Goal: Task Accomplishment & Management: Complete application form

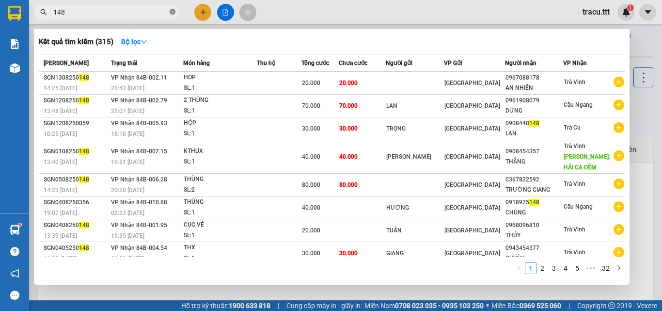
click at [172, 14] on icon "close-circle" at bounding box center [173, 12] width 6 height 6
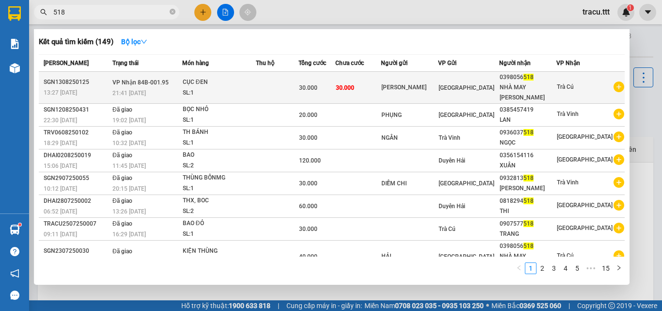
type input "518"
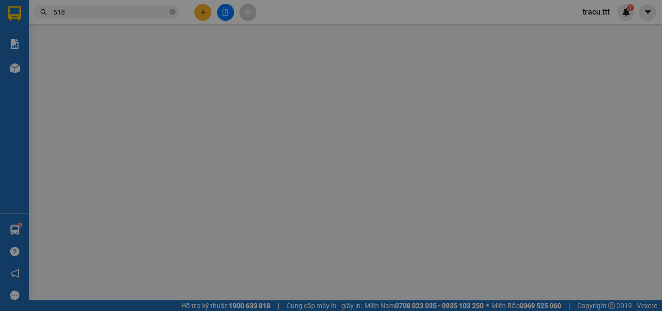
type input "[PERSON_NAME]"
type input "0398056518"
type input "NHÀ MAY [PERSON_NAME]"
type input "30.000"
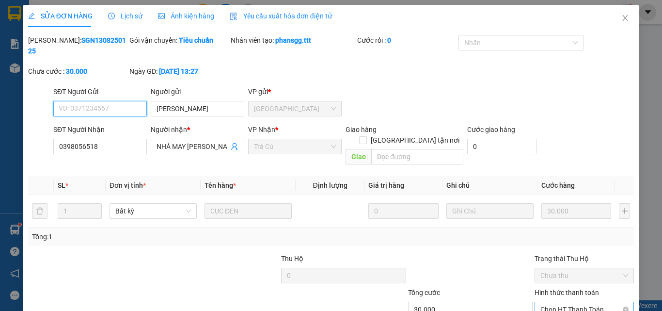
scroll to position [48, 0]
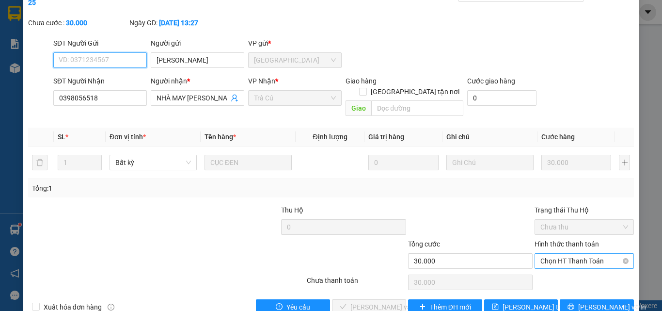
click at [547, 253] on span "Chọn HT Thanh Toán" at bounding box center [584, 260] width 88 height 15
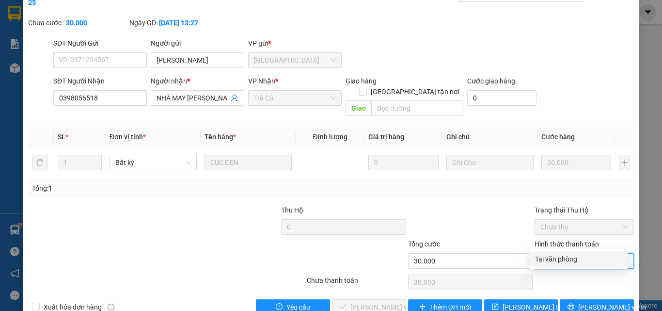
click at [544, 259] on div "Tại văn phòng" at bounding box center [578, 258] width 87 height 11
type input "0"
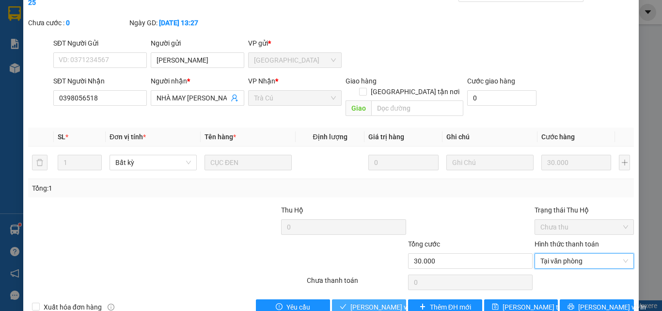
click at [388, 301] on span "[PERSON_NAME] và Giao hàng" at bounding box center [396, 306] width 93 height 11
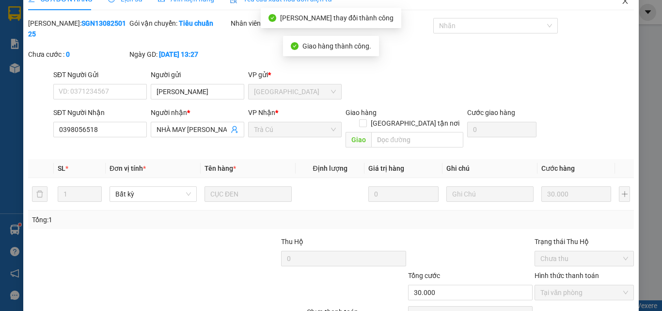
scroll to position [0, 0]
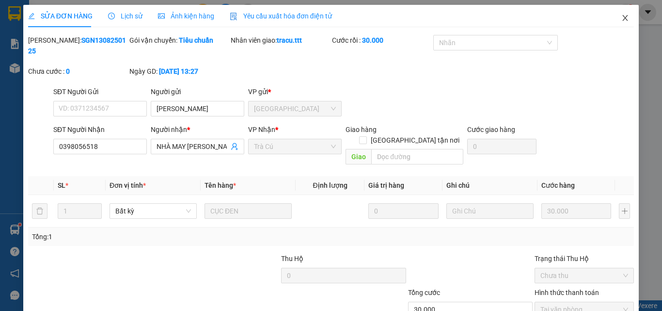
click at [622, 16] on span "Close" at bounding box center [625, 18] width 27 height 27
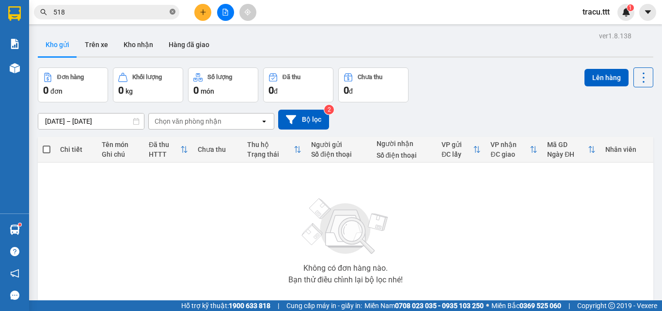
click at [170, 12] on icon "close-circle" at bounding box center [173, 12] width 6 height 6
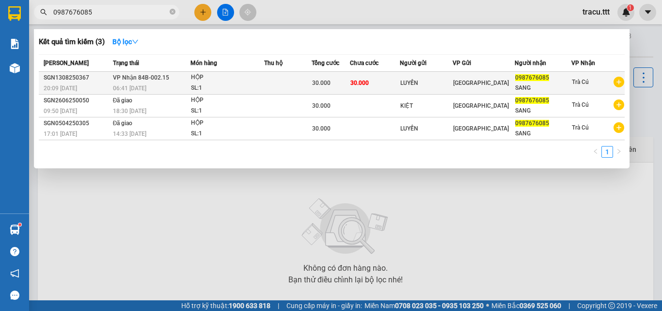
type input "0987676085"
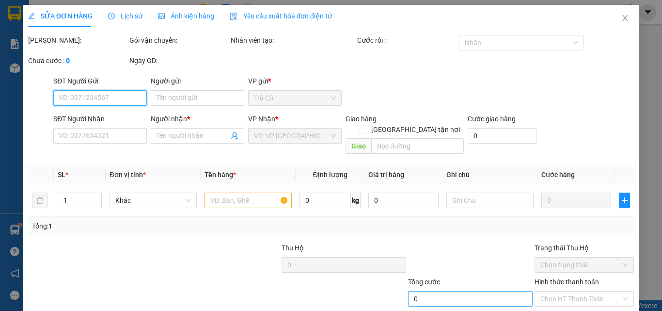
type input "LUYẾN"
type input "0987676085"
type input "SANG"
type input "30.000"
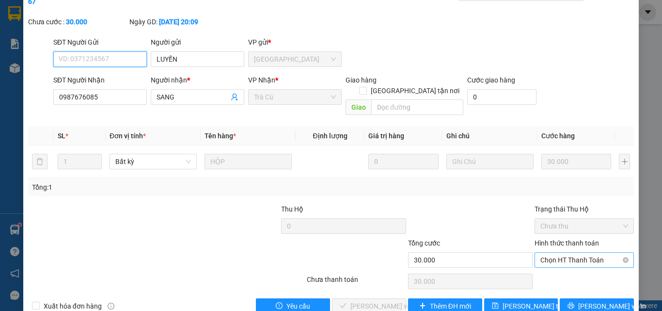
scroll to position [50, 0]
click at [566, 252] on span "Chọn HT Thanh Toán" at bounding box center [584, 259] width 88 height 15
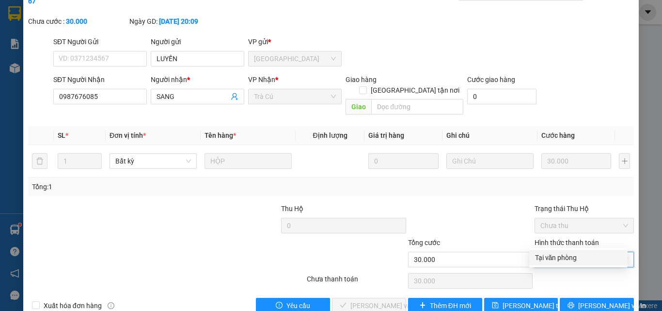
drag, startPoint x: 557, startPoint y: 255, endPoint x: 531, endPoint y: 261, distance: 26.9
click at [556, 255] on div "Tại văn phòng" at bounding box center [578, 257] width 87 height 11
type input "0"
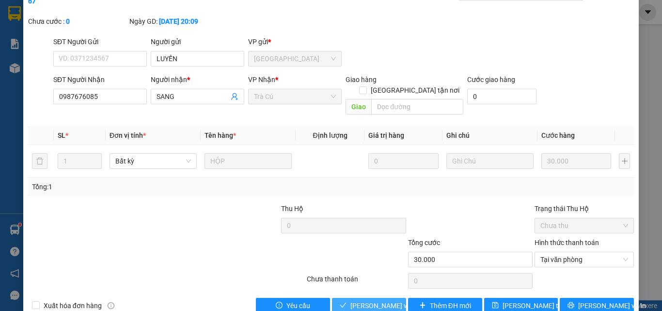
click at [378, 300] on span "[PERSON_NAME] và Giao hàng" at bounding box center [396, 305] width 93 height 11
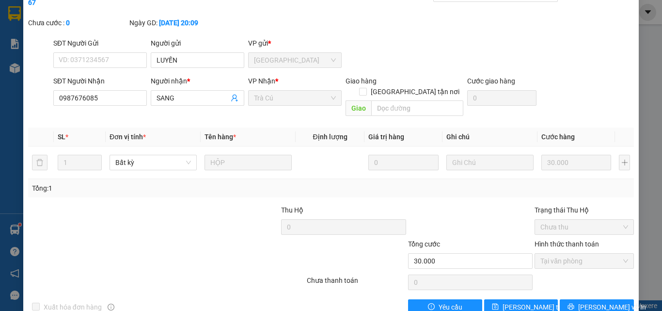
scroll to position [0, 0]
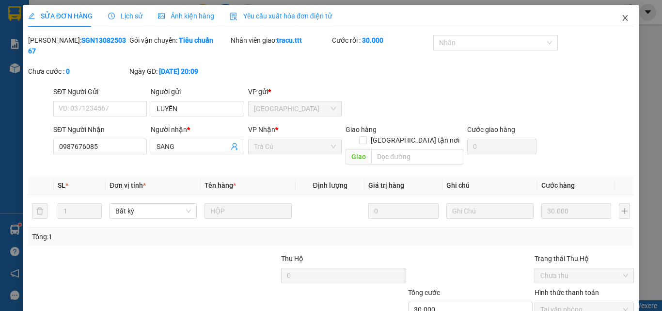
click at [621, 20] on icon "close" at bounding box center [625, 18] width 8 height 8
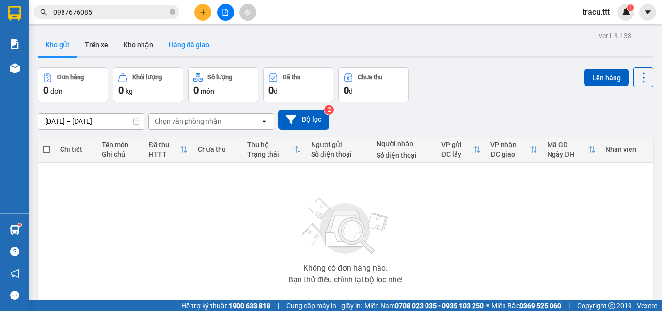
click at [203, 51] on button "Hàng đã giao" at bounding box center [189, 44] width 56 height 23
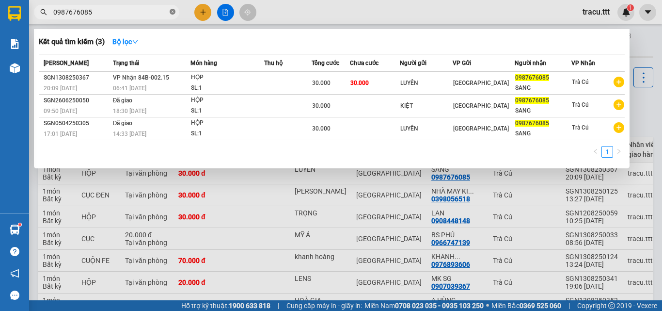
click at [174, 12] on icon "close-circle" at bounding box center [173, 12] width 6 height 6
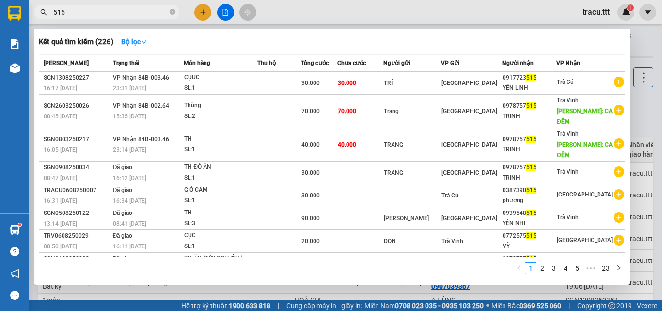
type input "515"
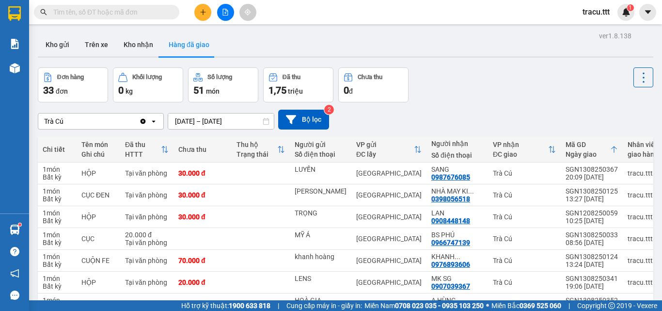
click at [148, 15] on input "text" at bounding box center [110, 12] width 114 height 11
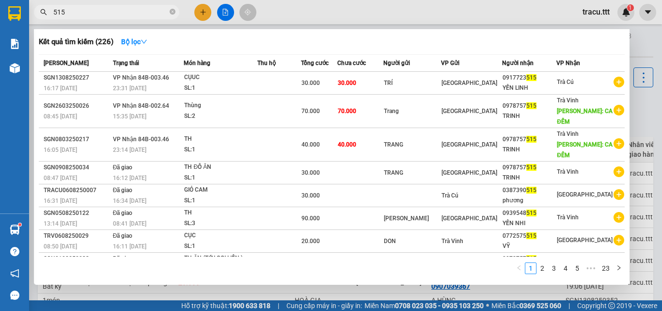
type input "515"
click at [354, 70] on th "Chưa cước" at bounding box center [360, 63] width 46 height 17
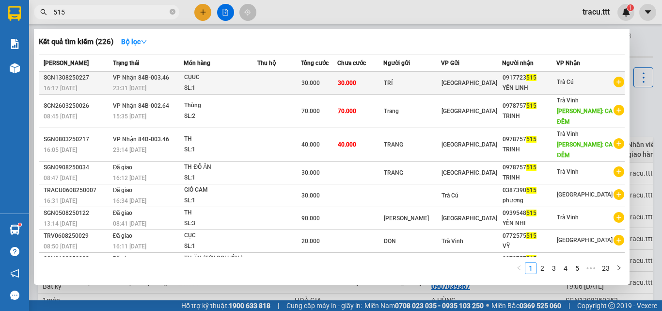
click at [356, 77] on td "30.000" at bounding box center [360, 83] width 46 height 23
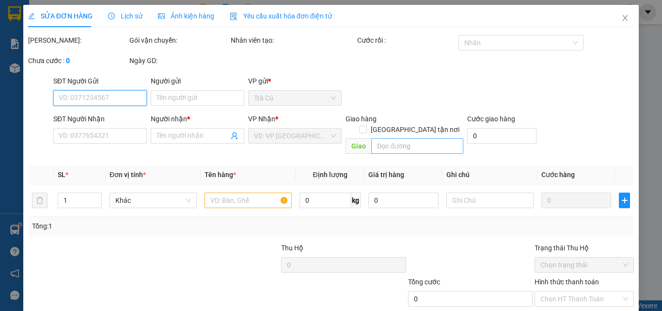
type input "TRÍ"
type input "0917723515"
type input "YẾN LINH"
type input "30.000"
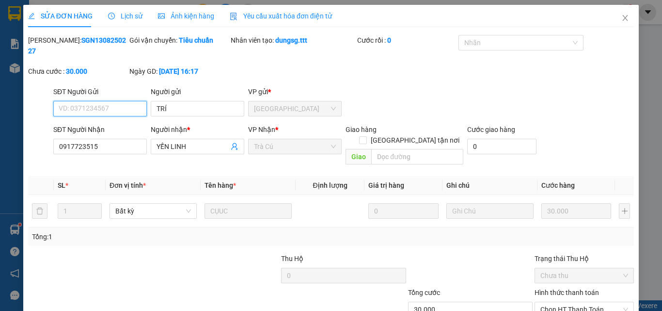
scroll to position [50, 0]
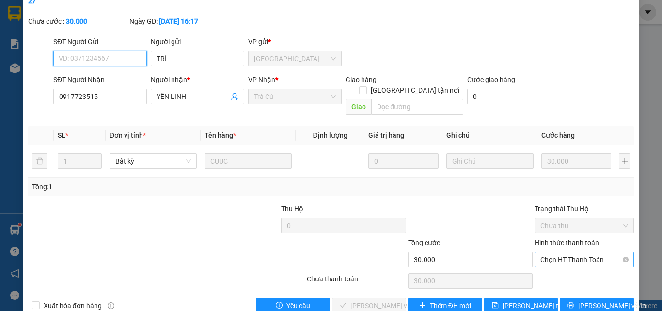
click at [573, 252] on span "Chọn HT Thanh Toán" at bounding box center [584, 259] width 88 height 15
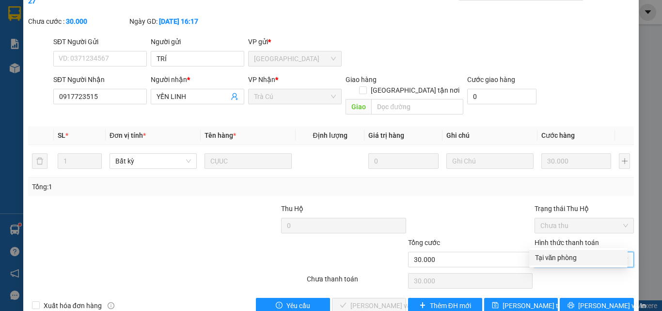
click at [570, 253] on div "Tại văn phòng" at bounding box center [578, 257] width 87 height 11
type input "0"
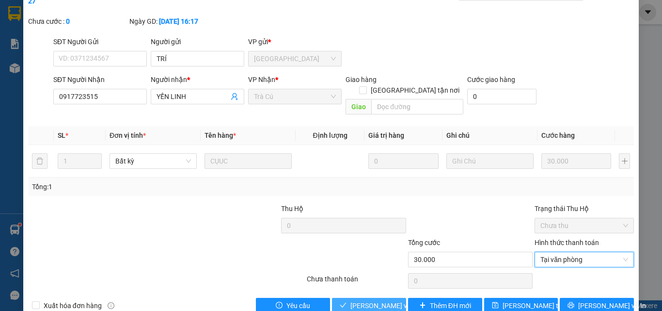
click at [389, 300] on span "[PERSON_NAME] và Giao hàng" at bounding box center [396, 305] width 93 height 11
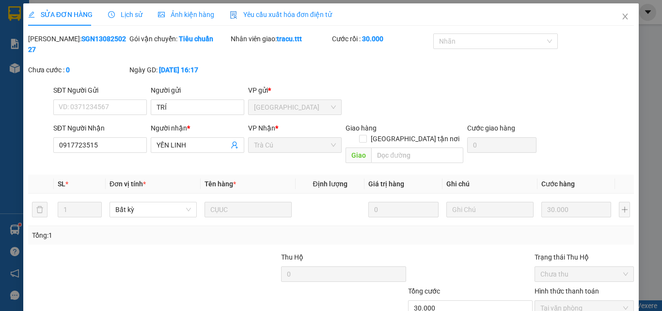
scroll to position [0, 0]
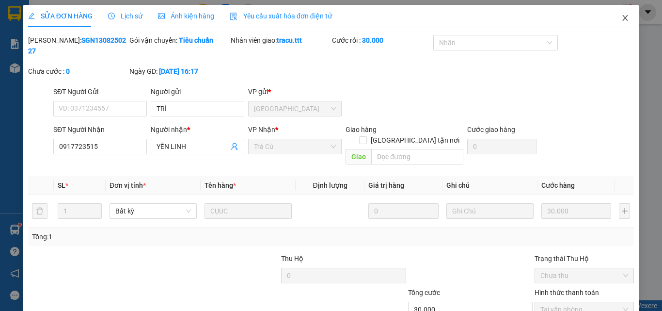
click at [624, 14] on span "Close" at bounding box center [625, 18] width 27 height 27
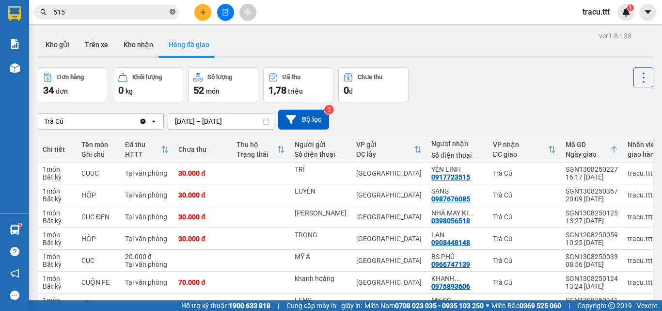
click at [171, 11] on icon "close-circle" at bounding box center [173, 12] width 6 height 6
click at [159, 12] on input "text" at bounding box center [110, 12] width 114 height 11
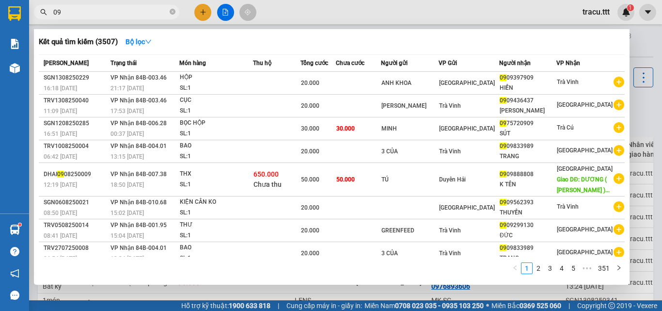
type input "0"
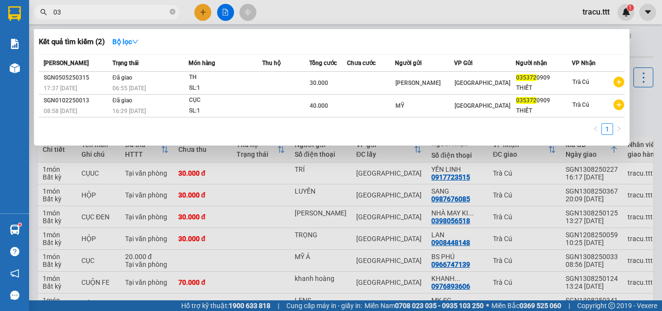
type input "0"
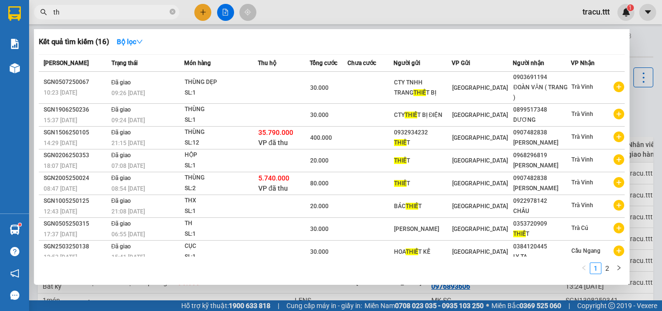
type input "t"
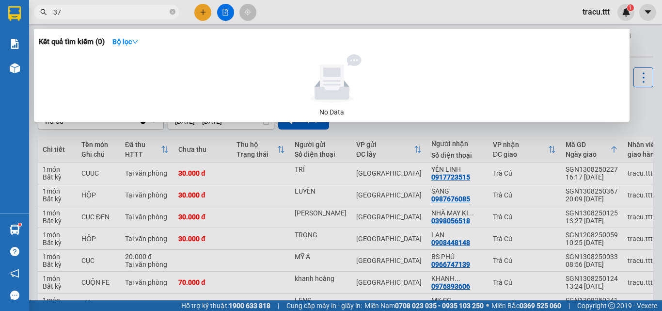
type input "3"
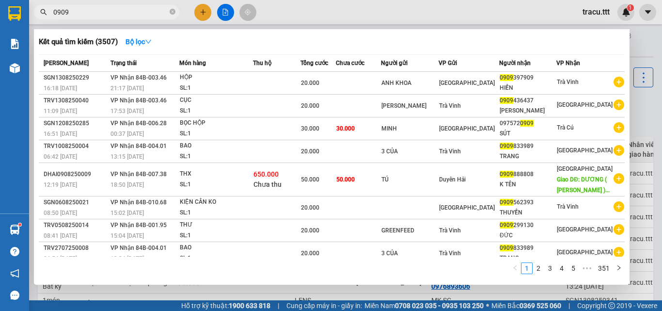
type input "0909"
click at [334, 6] on div at bounding box center [331, 155] width 662 height 311
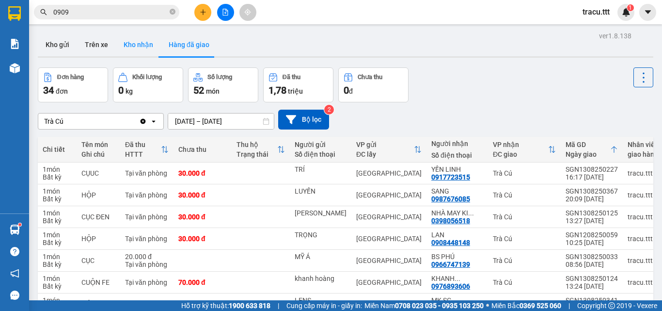
click at [143, 47] on button "Kho nhận" at bounding box center [138, 44] width 45 height 23
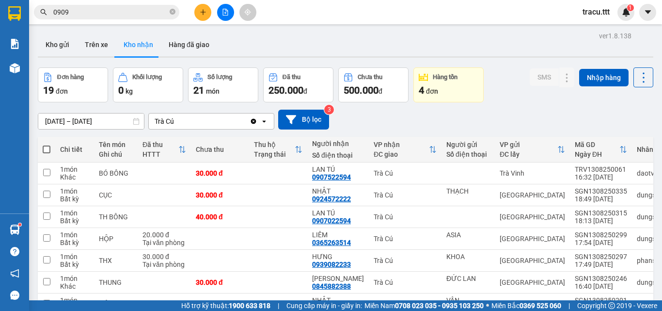
click at [124, 16] on input "0909" at bounding box center [110, 12] width 114 height 11
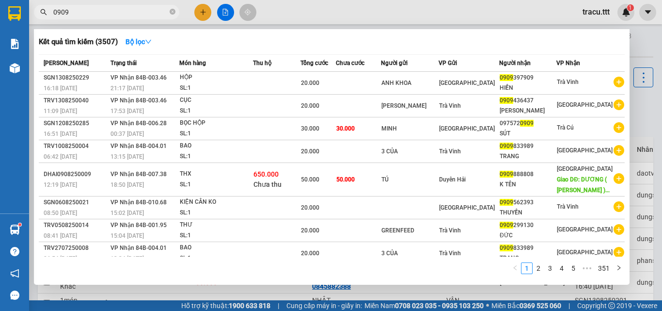
click at [298, 13] on div at bounding box center [331, 155] width 662 height 311
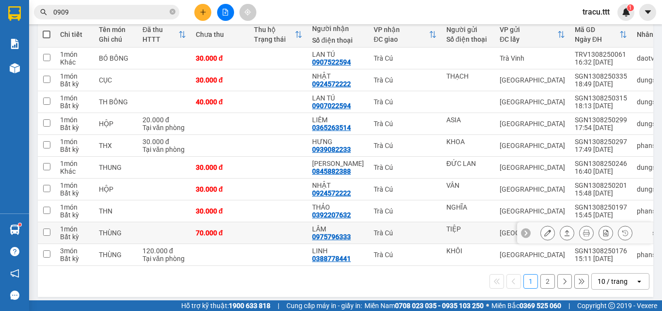
scroll to position [124, 0]
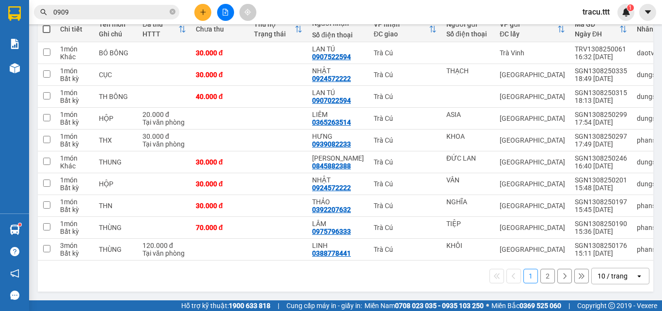
click at [542, 283] on div "1 2 10 / trang open" at bounding box center [346, 276] width 608 height 16
click at [541, 278] on button "2" at bounding box center [547, 276] width 15 height 15
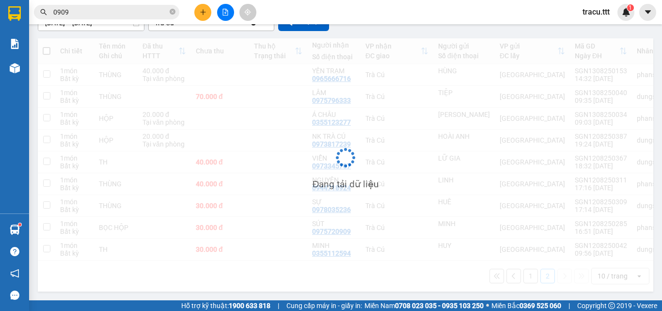
scroll to position [102, 0]
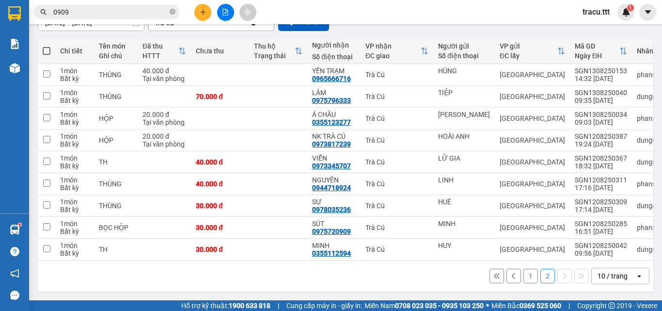
click at [525, 279] on button "1" at bounding box center [530, 276] width 15 height 15
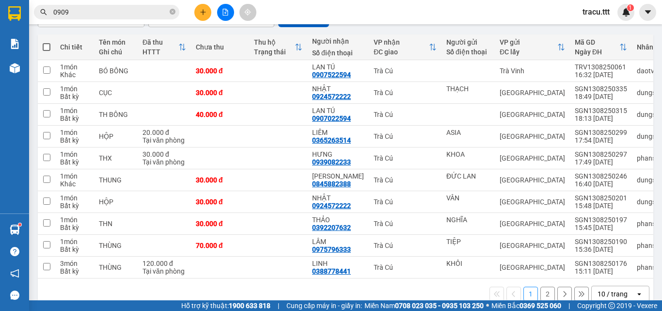
click at [169, 14] on span "0909" at bounding box center [106, 12] width 145 height 15
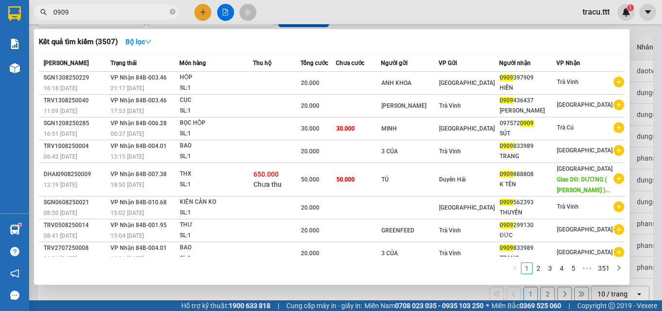
click at [169, 14] on span "0909" at bounding box center [106, 12] width 145 height 15
click at [173, 14] on icon "close-circle" at bounding box center [173, 12] width 6 height 6
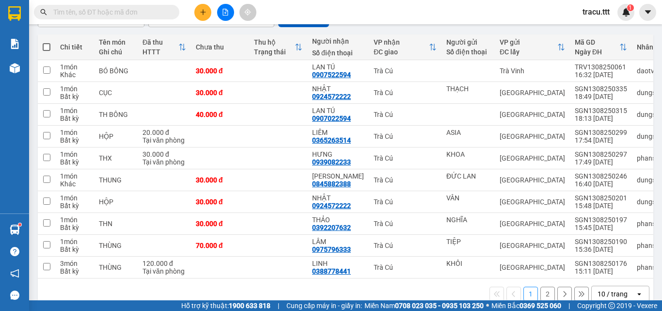
click at [163, 14] on input "text" at bounding box center [110, 12] width 114 height 11
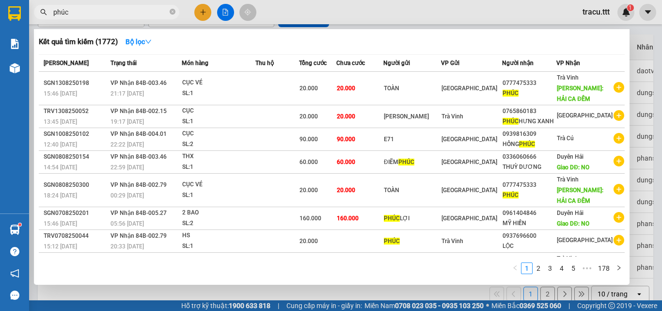
type input "phúc"
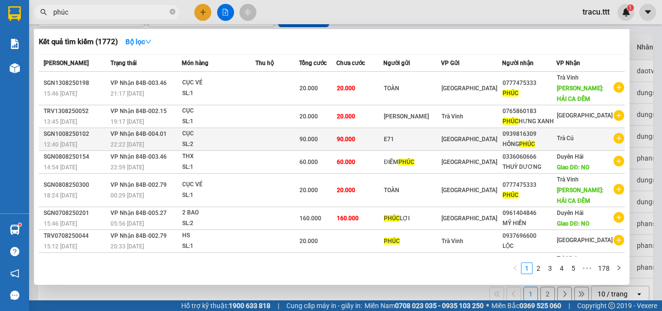
click at [411, 141] on div "E71" at bounding box center [412, 139] width 57 height 10
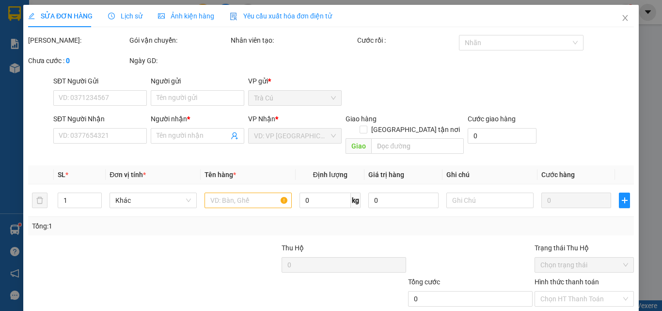
type input "E71"
type input "0939816309"
type input "[PERSON_NAME]"
type input "90.000"
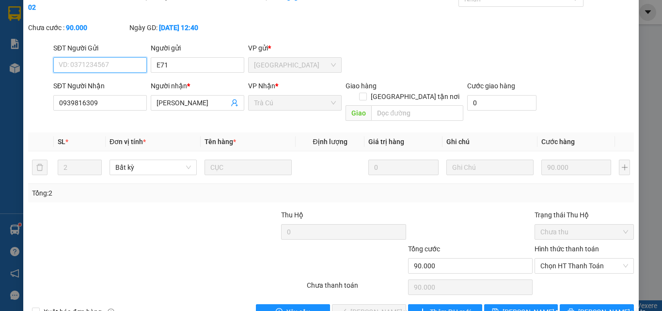
scroll to position [50, 0]
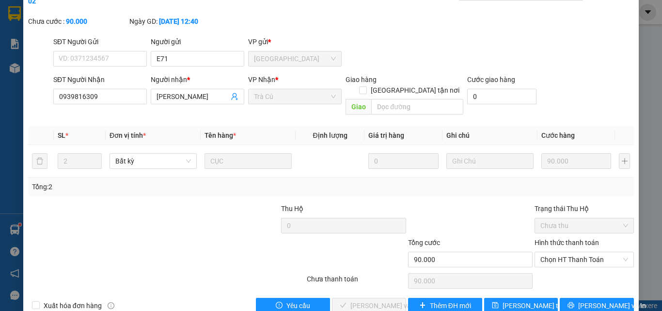
click at [545, 247] on div "Hình thức thanh toán Chọn HT Thanh Toán" at bounding box center [584, 254] width 99 height 34
click at [550, 252] on span "Chọn HT Thanh Toán" at bounding box center [584, 259] width 88 height 15
click at [544, 263] on div "Tại văn phòng" at bounding box center [578, 258] width 98 height 16
type input "0"
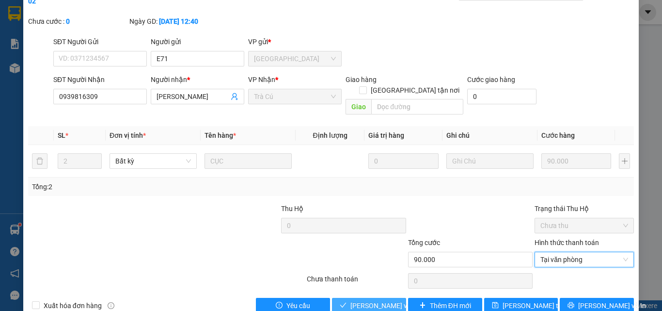
click at [372, 300] on span "[PERSON_NAME] và Giao hàng" at bounding box center [396, 305] width 93 height 11
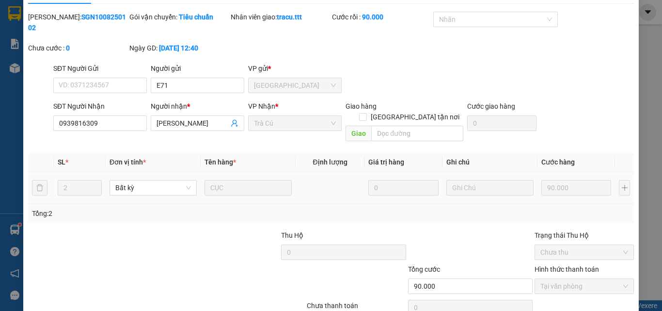
scroll to position [0, 0]
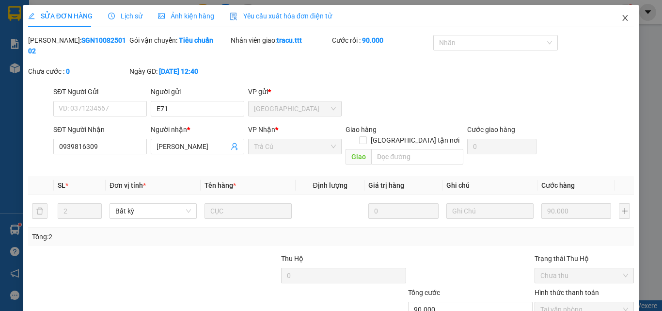
click at [621, 19] on icon "close" at bounding box center [625, 18] width 8 height 8
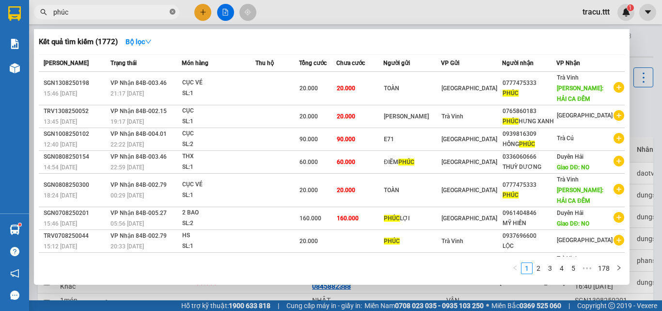
click at [173, 14] on icon "close-circle" at bounding box center [173, 12] width 6 height 6
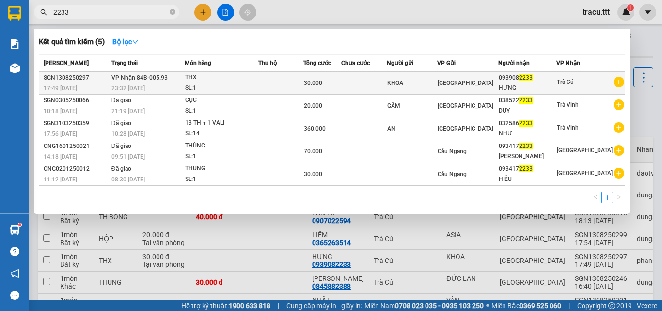
type input "2233"
click at [156, 91] on div "23:32 [DATE]" at bounding box center [147, 88] width 73 height 11
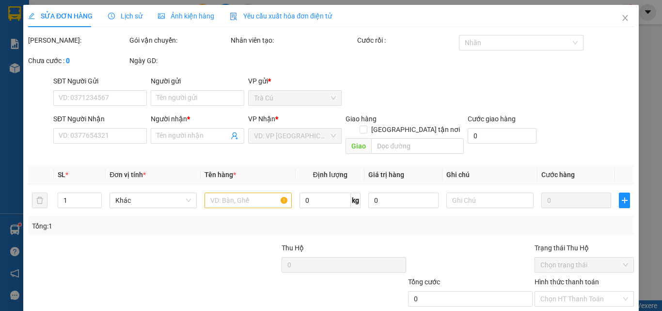
type input "KHOA"
type input "0939082233"
type input "HƯNG"
type input "30.000"
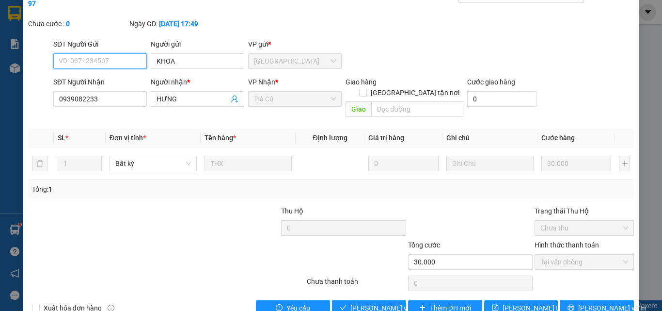
scroll to position [50, 0]
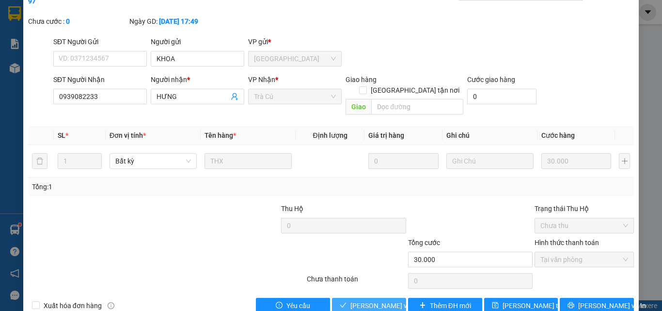
click at [373, 300] on span "[PERSON_NAME] và Giao hàng" at bounding box center [396, 305] width 93 height 11
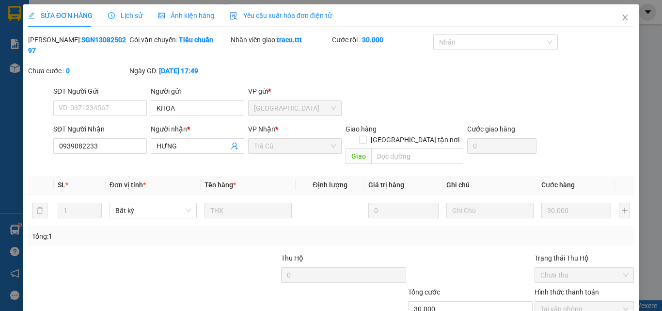
scroll to position [0, 0]
click at [619, 14] on span "Close" at bounding box center [625, 18] width 27 height 27
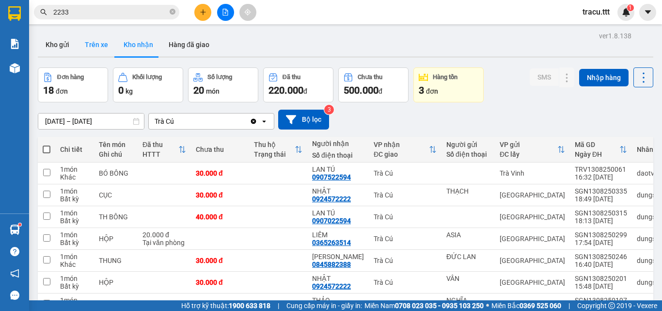
click at [95, 47] on button "Trên xe" at bounding box center [96, 44] width 39 height 23
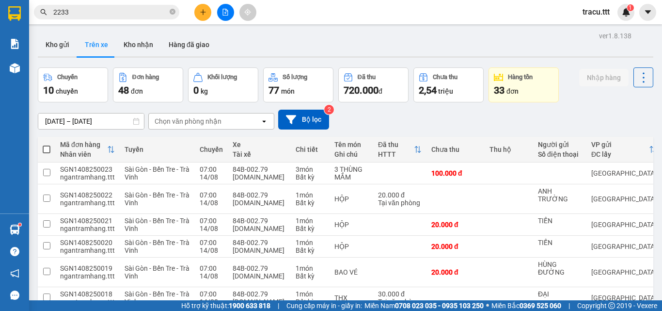
click at [194, 124] on div "Chọn văn phòng nhận" at bounding box center [188, 121] width 67 height 10
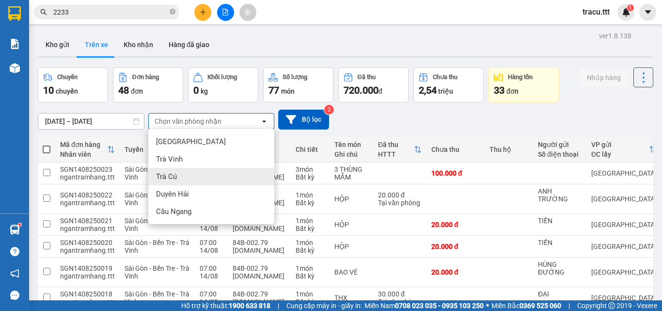
click at [197, 176] on div "Trà Cú" at bounding box center [211, 176] width 126 height 17
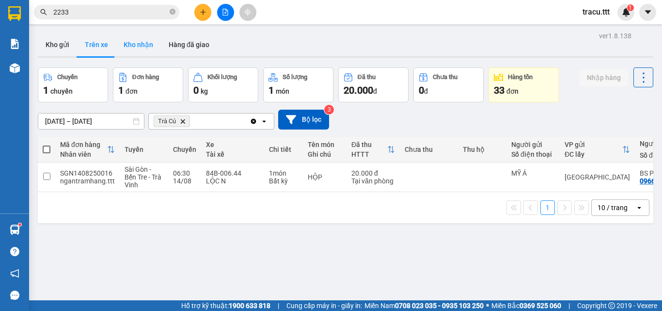
click at [127, 48] on button "Kho nhận" at bounding box center [138, 44] width 45 height 23
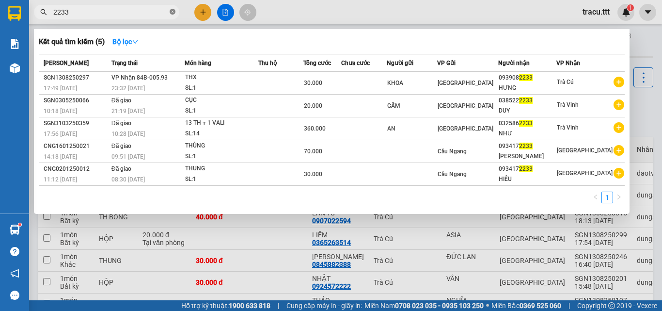
click at [171, 12] on icon "close-circle" at bounding box center [173, 12] width 6 height 6
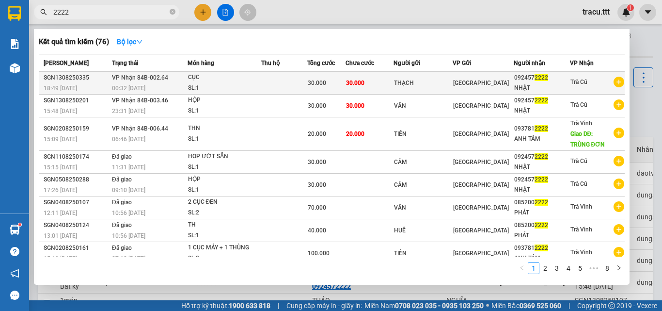
type input "2222"
click at [416, 79] on div "THẠCH" at bounding box center [423, 83] width 58 height 10
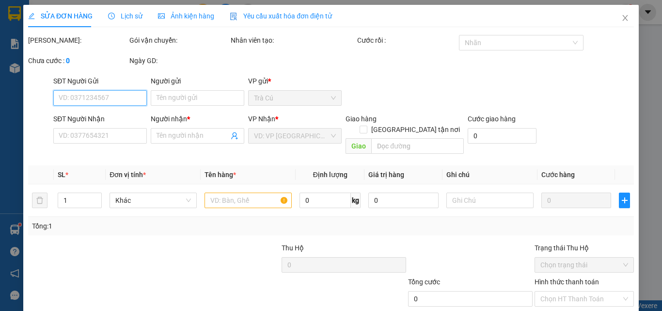
type input "THẠCH"
type input "0924572222"
type input "NHẬT"
type input "30.000"
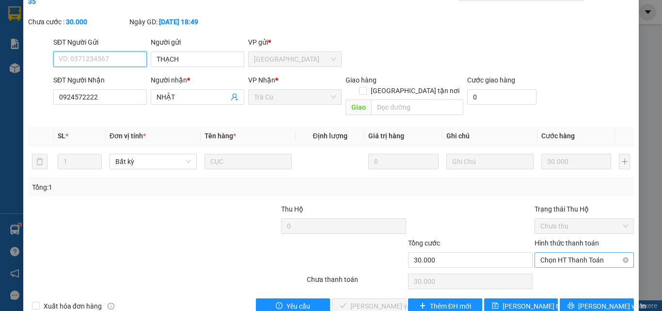
scroll to position [50, 0]
click at [570, 252] on span "Chọn HT Thanh Toán" at bounding box center [584, 259] width 88 height 15
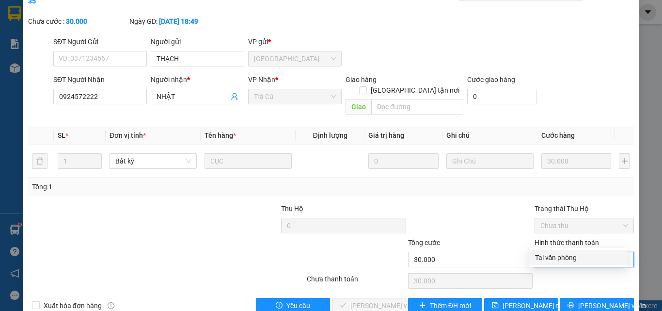
click at [563, 256] on div "Tại văn phòng" at bounding box center [578, 257] width 87 height 11
type input "0"
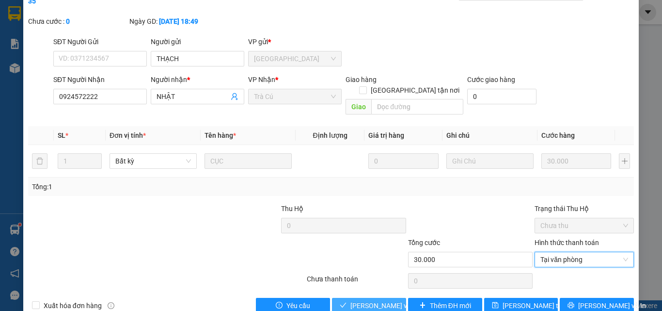
click at [380, 300] on span "[PERSON_NAME] và Giao hàng" at bounding box center [396, 305] width 93 height 11
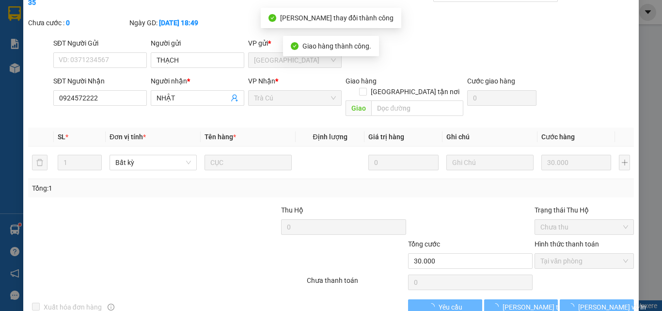
scroll to position [0, 0]
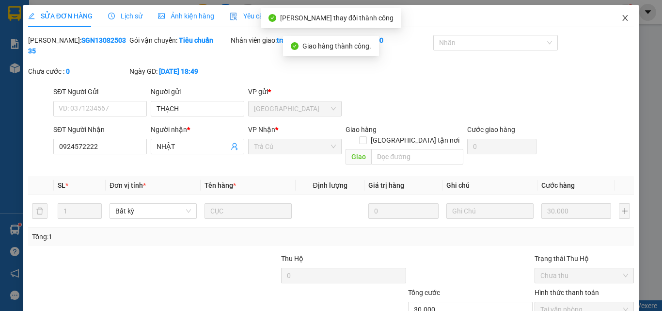
click at [621, 16] on icon "close" at bounding box center [625, 18] width 8 height 8
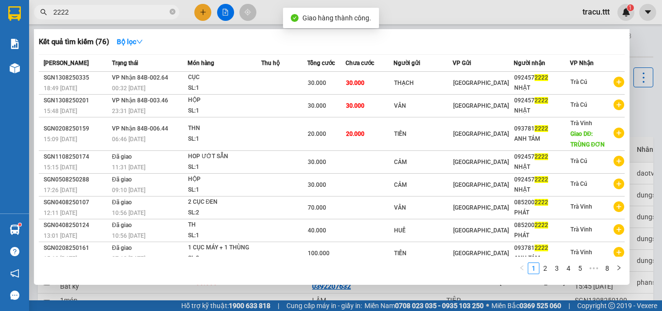
click at [124, 14] on input "2222" at bounding box center [110, 12] width 114 height 11
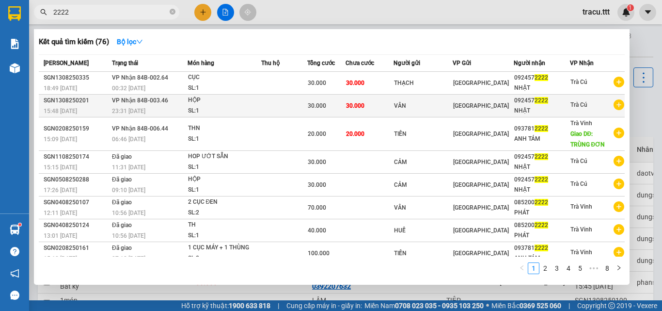
click at [341, 111] on td "30.000" at bounding box center [326, 106] width 38 height 23
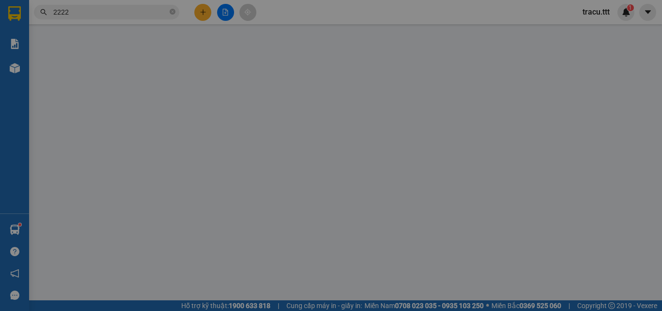
type input "VÂN"
type input "0924572222"
type input "NHẬT"
type input "30.000"
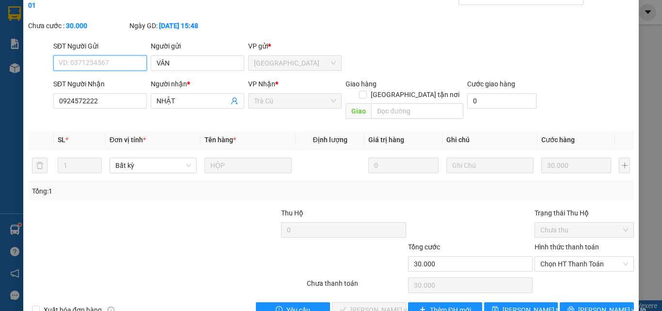
scroll to position [50, 0]
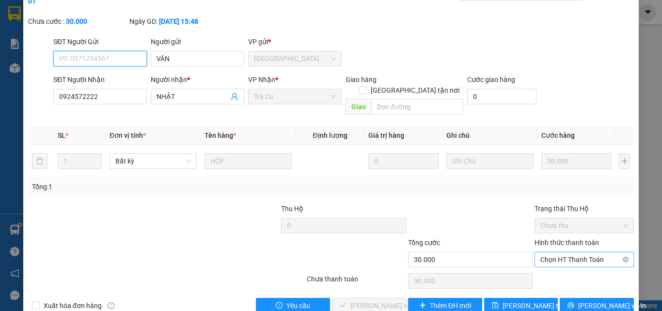
click at [579, 252] on span "Chọn HT Thanh Toán" at bounding box center [584, 259] width 88 height 15
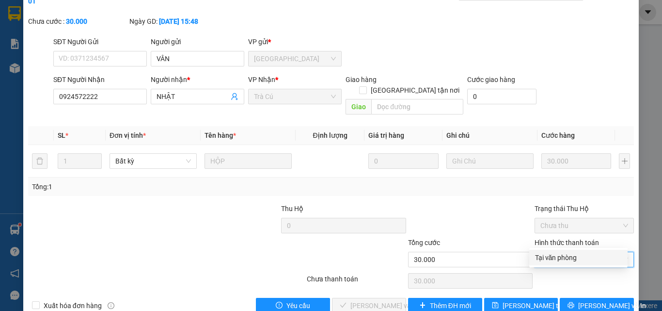
click at [563, 260] on div "Tại văn phòng" at bounding box center [578, 257] width 87 height 11
type input "0"
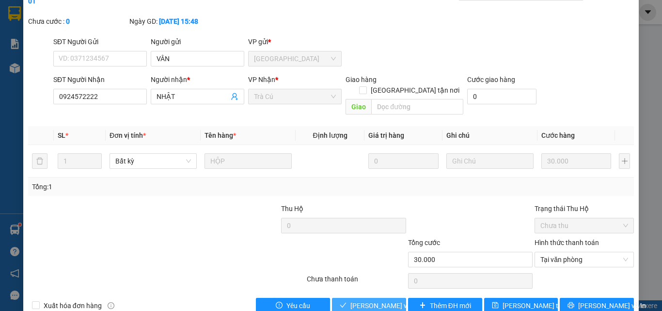
click at [380, 300] on span "[PERSON_NAME] và Giao hàng" at bounding box center [396, 305] width 93 height 11
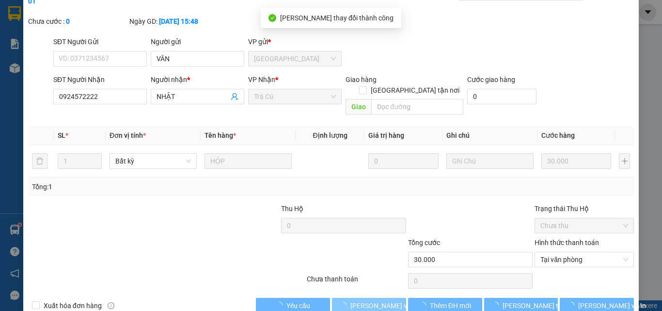
scroll to position [1, 0]
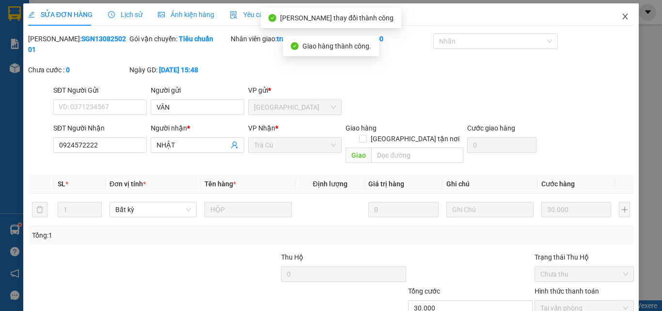
click at [621, 16] on icon "close" at bounding box center [625, 17] width 8 height 8
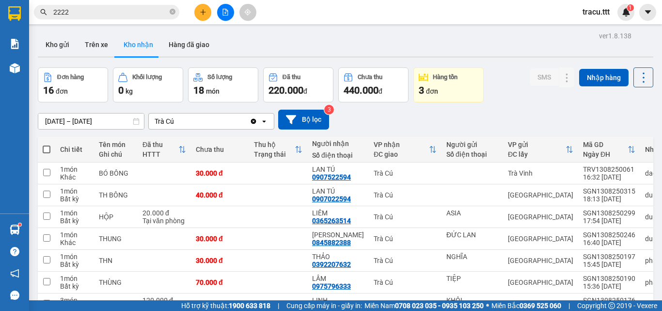
click at [47, 120] on input "[DATE] – [DATE]" at bounding box center [91, 121] width 106 height 16
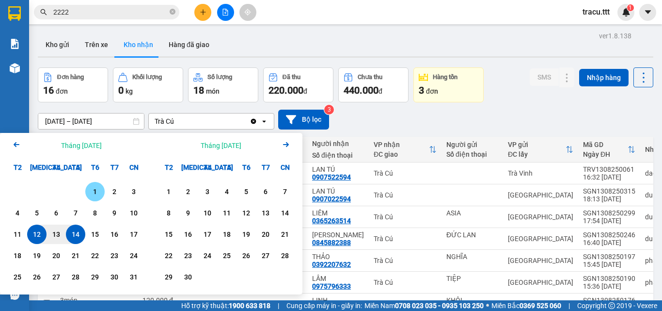
click at [96, 187] on div "1" at bounding box center [95, 192] width 14 height 12
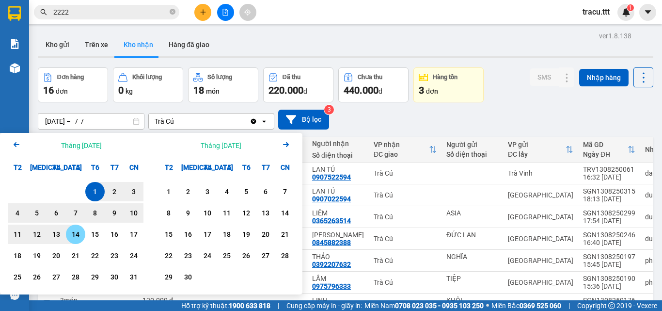
click at [79, 234] on div "14" at bounding box center [76, 234] width 14 height 12
type input "[DATE] – [DATE]"
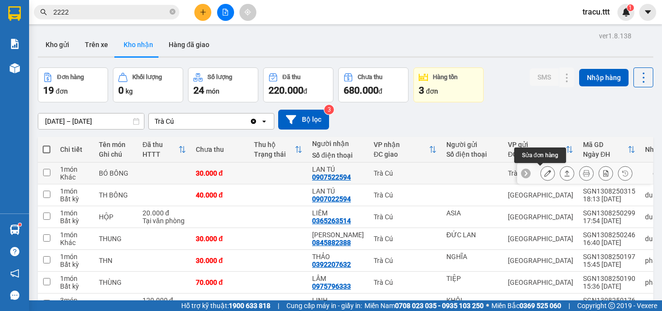
click at [544, 173] on icon at bounding box center [547, 173] width 7 height 7
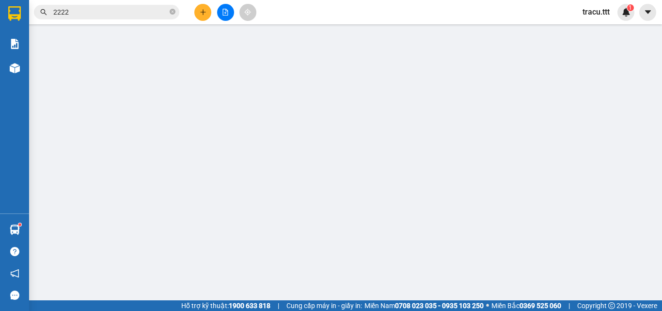
type input "0907522594"
type input "LAN TÚ"
type input "30.000"
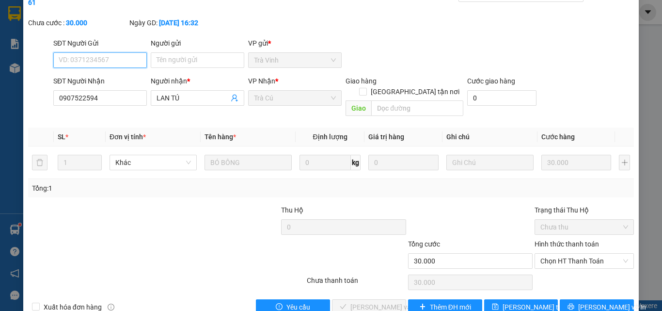
scroll to position [50, 0]
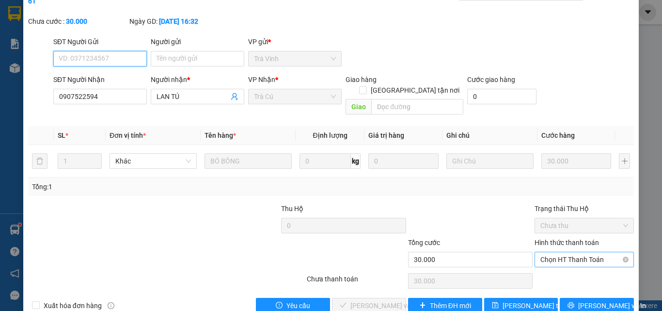
click at [579, 252] on span "Chọn HT Thanh Toán" at bounding box center [584, 259] width 88 height 15
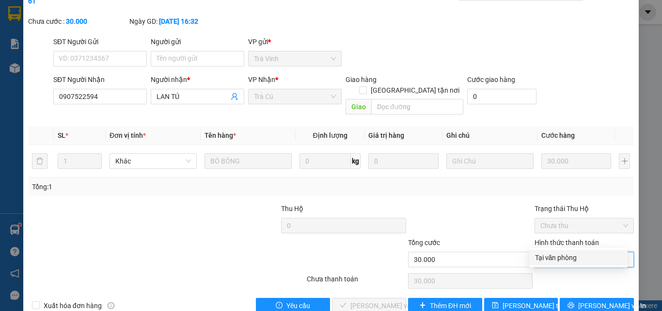
click at [576, 255] on div "Tại văn phòng" at bounding box center [578, 257] width 87 height 11
type input "0"
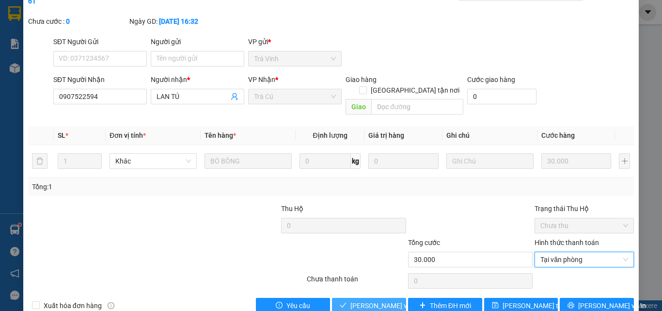
drag, startPoint x: 355, startPoint y: 283, endPoint x: 418, endPoint y: 241, distance: 76.0
click at [356, 300] on span "[PERSON_NAME] và Giao hàng" at bounding box center [396, 305] width 93 height 11
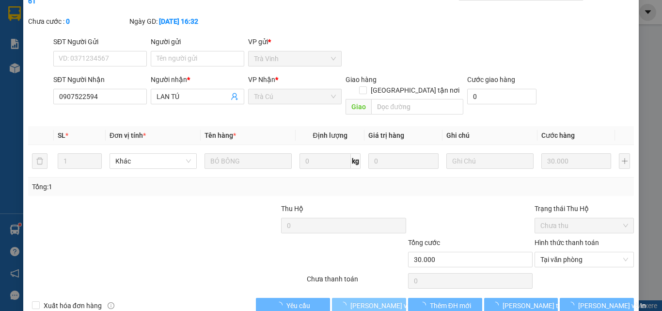
scroll to position [1, 0]
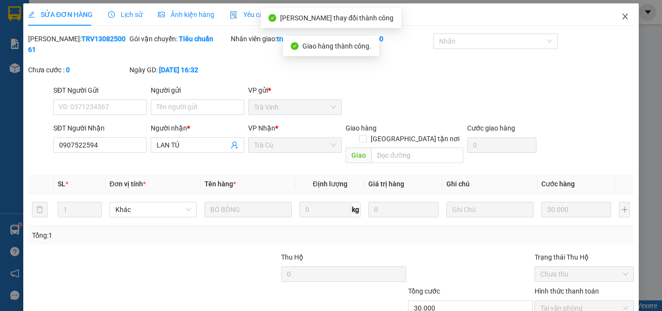
click at [615, 13] on span "Close" at bounding box center [625, 16] width 27 height 27
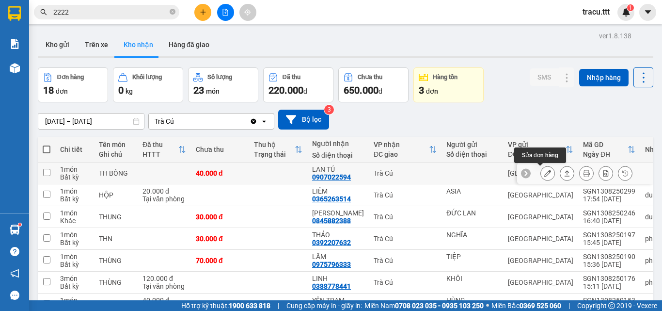
click at [544, 174] on icon at bounding box center [547, 173] width 7 height 7
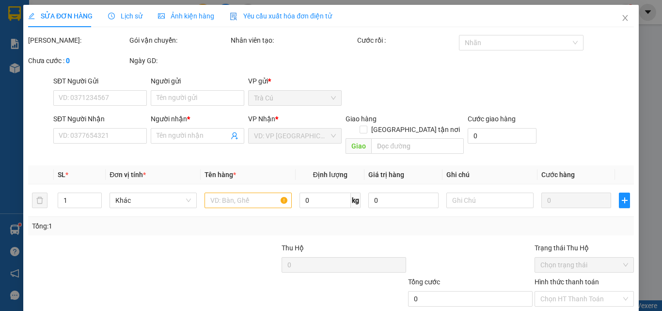
type input "0907022594"
type input "LAN TÚ"
type input "40.000"
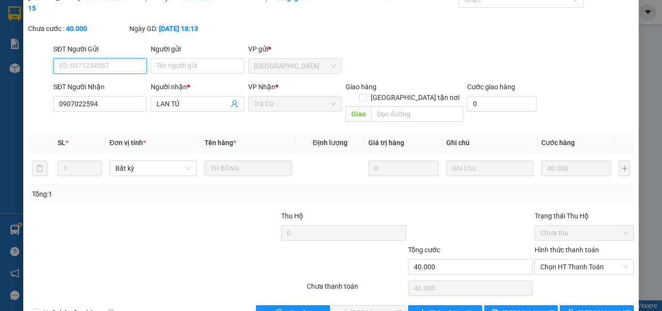
scroll to position [50, 0]
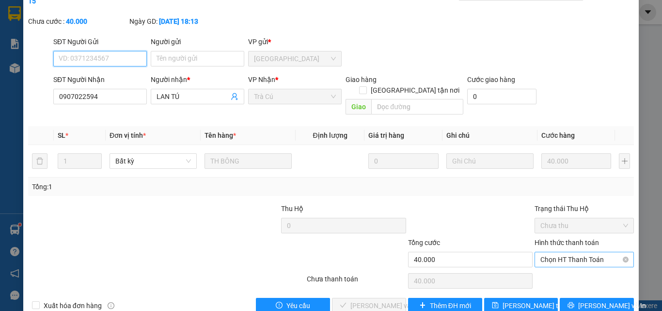
click at [570, 252] on span "Chọn HT Thanh Toán" at bounding box center [584, 259] width 88 height 15
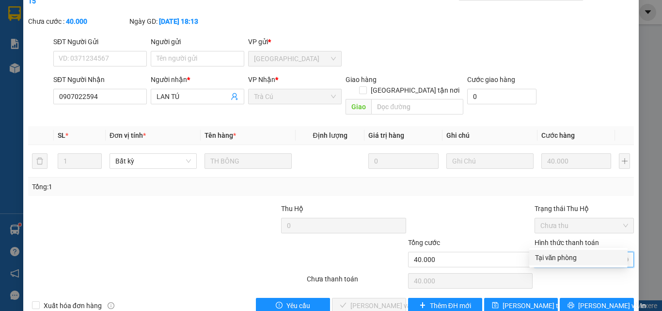
click at [569, 260] on div "Tại văn phòng" at bounding box center [578, 257] width 87 height 11
type input "0"
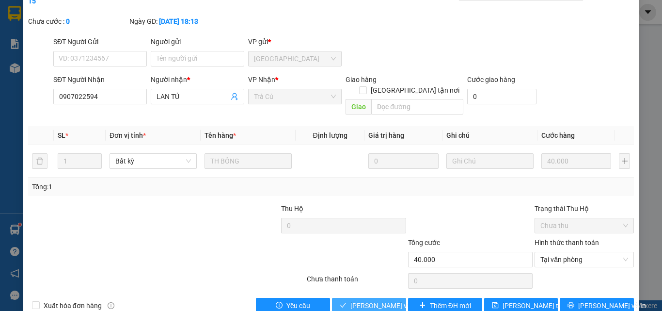
click at [380, 300] on span "[PERSON_NAME] và Giao hàng" at bounding box center [396, 305] width 93 height 11
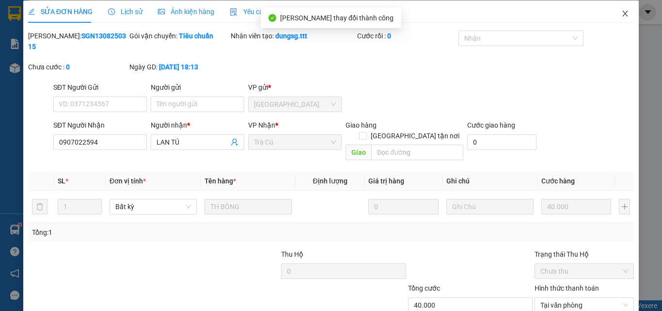
scroll to position [0, 0]
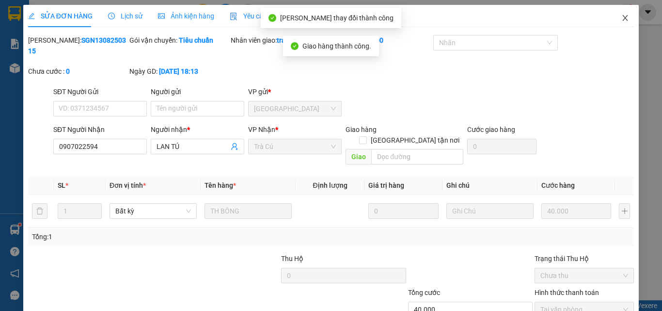
click at [621, 18] on icon "close" at bounding box center [625, 18] width 8 height 8
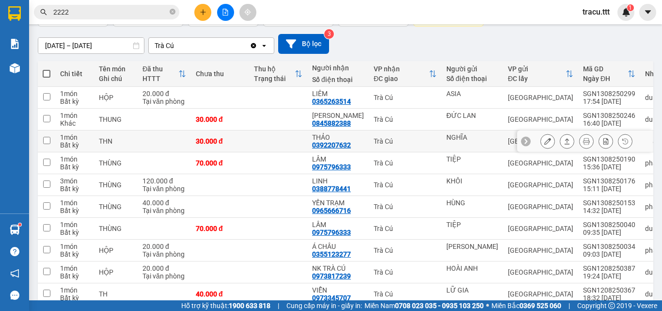
scroll to position [124, 0]
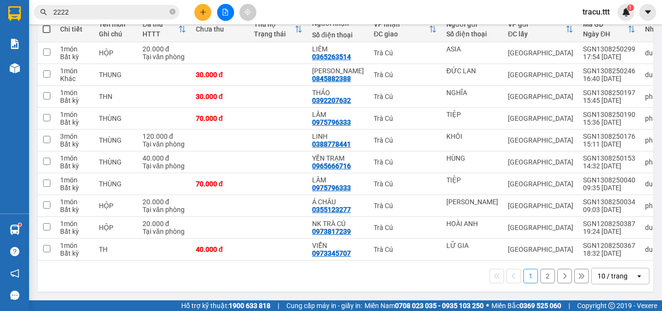
click at [543, 275] on button "2" at bounding box center [547, 276] width 15 height 15
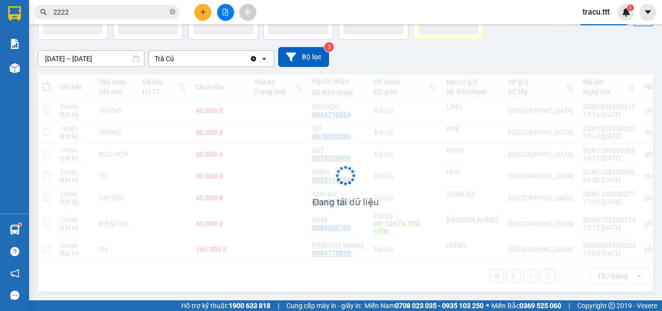
scroll to position [66, 0]
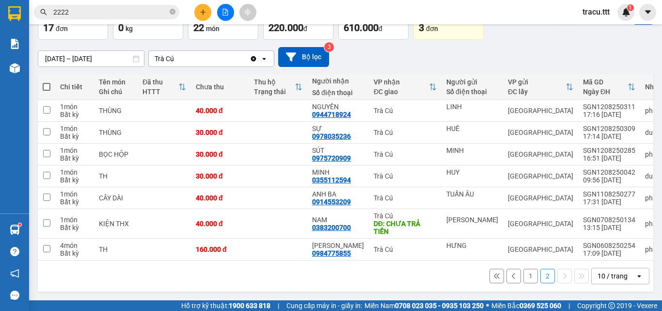
click at [523, 280] on button "1" at bounding box center [530, 276] width 15 height 15
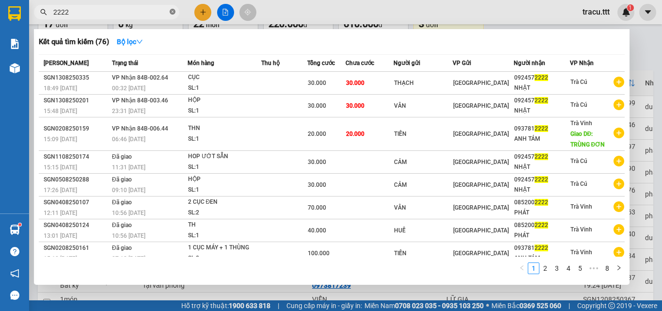
click at [170, 11] on icon "close-circle" at bounding box center [173, 12] width 6 height 6
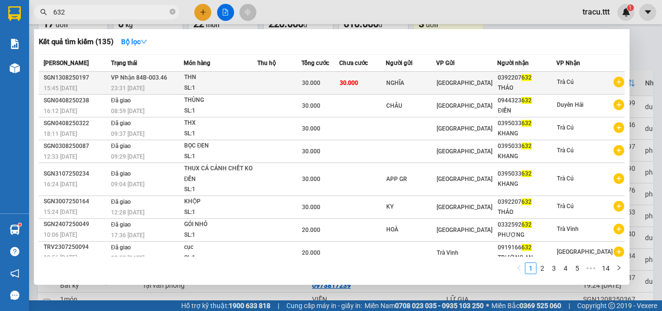
type input "632"
click at [194, 89] on div "SL: 1" at bounding box center [220, 88] width 73 height 11
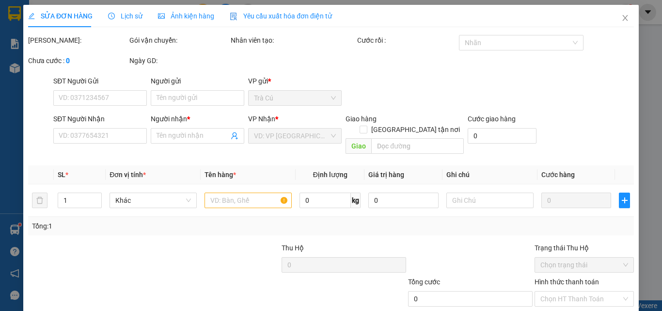
type input "NGHĨA"
type input "0392207632"
type input "THẢO"
type input "30.000"
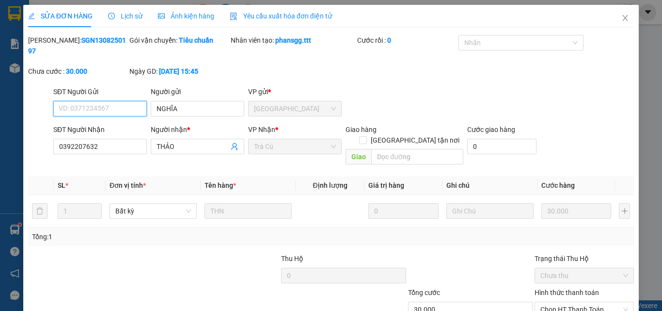
scroll to position [50, 0]
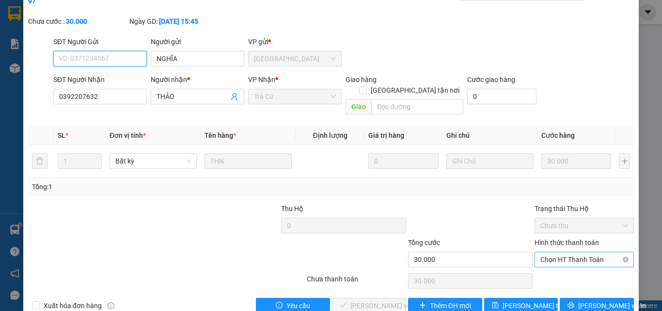
click at [596, 252] on span "Chọn HT Thanh Toán" at bounding box center [584, 259] width 88 height 15
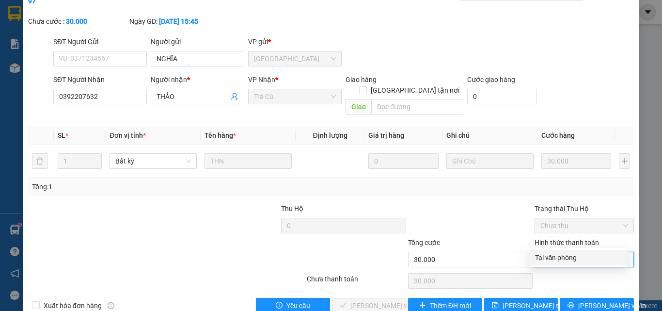
click at [584, 254] on div "Tại văn phòng" at bounding box center [578, 257] width 87 height 11
type input "0"
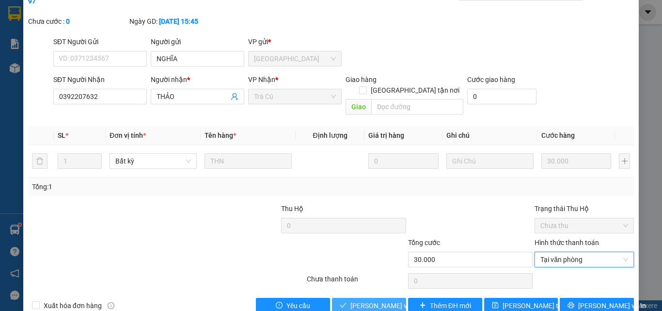
click at [374, 300] on span "[PERSON_NAME] và Giao hàng" at bounding box center [396, 305] width 93 height 11
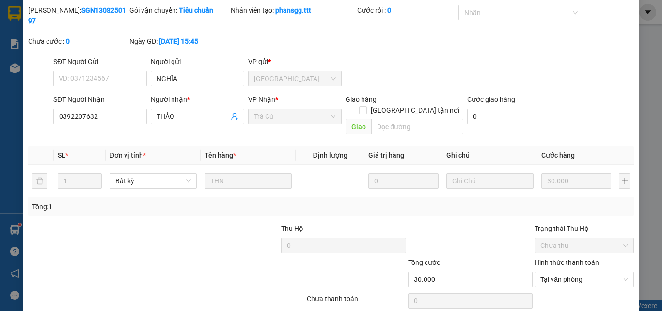
scroll to position [1, 0]
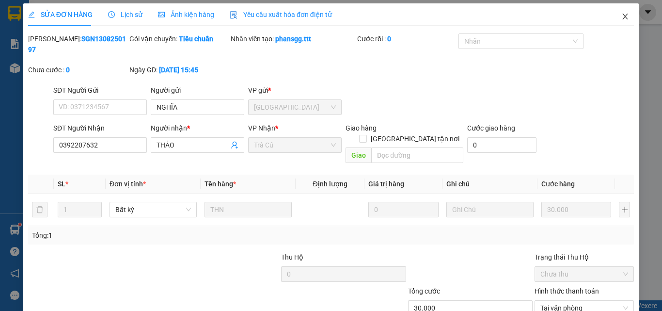
click at [617, 12] on span "Close" at bounding box center [625, 16] width 27 height 27
